Goal: Find specific page/section: Find specific page/section

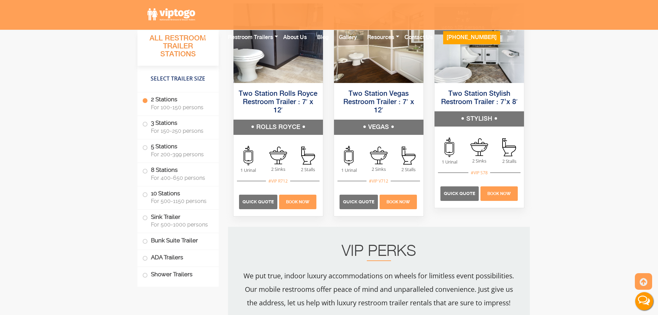
scroll to position [553, 0]
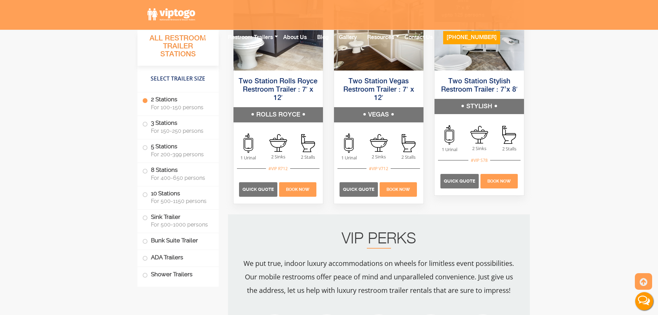
click at [274, 265] on p "We put true, indoor luxury accommodations on wheels for limitless event possibi…" at bounding box center [379, 276] width 274 height 41
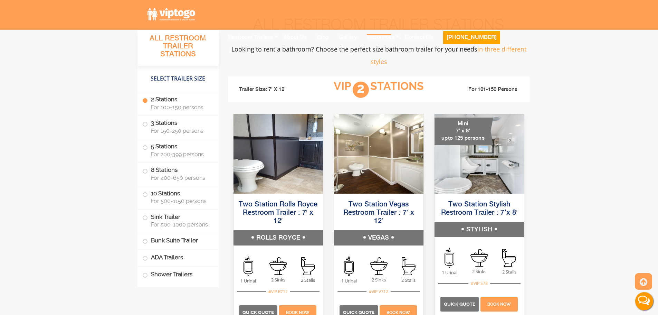
scroll to position [311, 0]
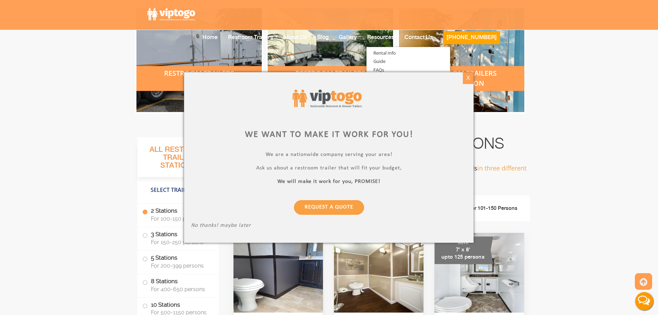
click at [468, 81] on div "X" at bounding box center [468, 78] width 11 height 12
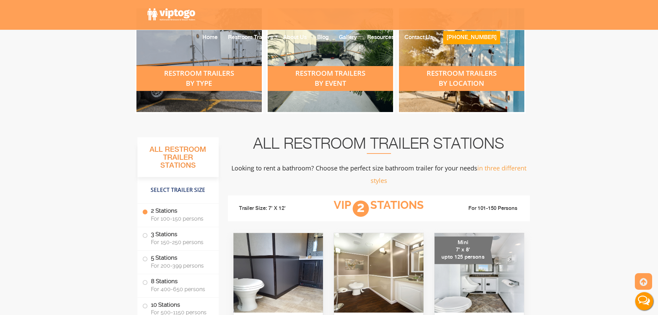
click at [340, 144] on h2 "All Restroom Trailer Stations" at bounding box center [379, 145] width 302 height 17
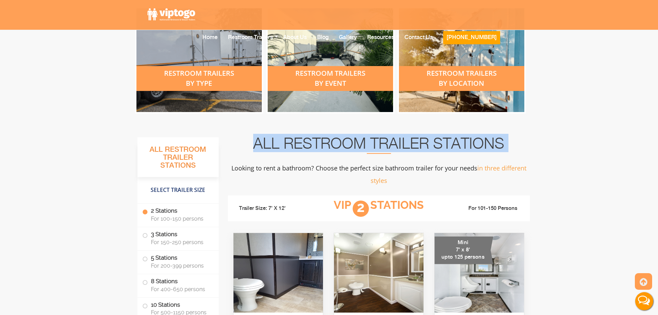
click at [340, 144] on h2 "All Restroom Trailer Stations" at bounding box center [379, 145] width 302 height 17
click at [368, 141] on h2 "All Restroom Trailer Stations" at bounding box center [379, 145] width 302 height 17
click at [369, 141] on h2 "All Restroom Trailer Stations" at bounding box center [379, 145] width 302 height 17
